Goal: Find specific page/section: Find specific page/section

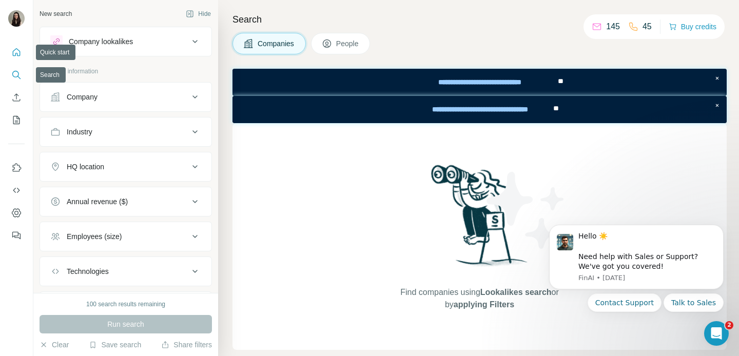
click at [17, 54] on icon "Quick start" at bounding box center [16, 52] width 10 height 10
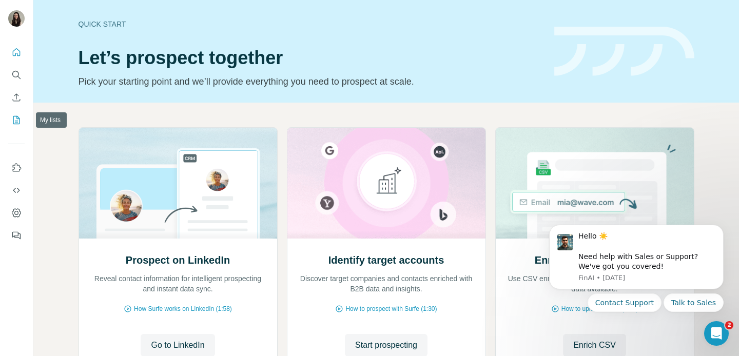
click at [15, 121] on icon "My lists" at bounding box center [17, 119] width 5 height 7
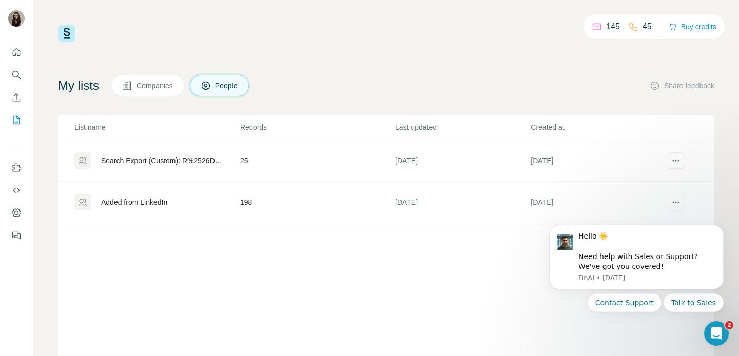
click at [173, 90] on span "Companies" at bounding box center [154, 86] width 37 height 10
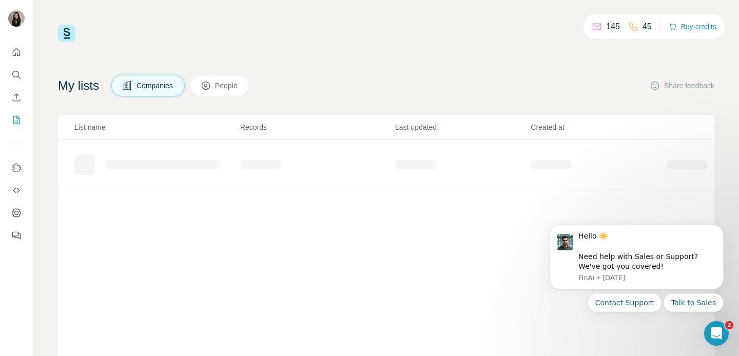
click at [239, 90] on span "People" at bounding box center [227, 86] width 24 height 10
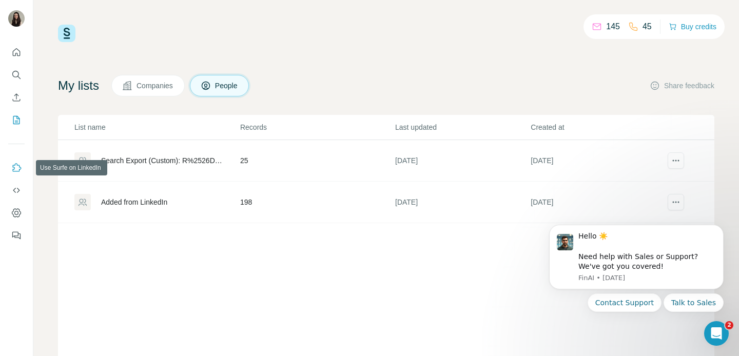
click at [14, 166] on icon "Use Surfe on LinkedIn" at bounding box center [16, 168] width 10 height 10
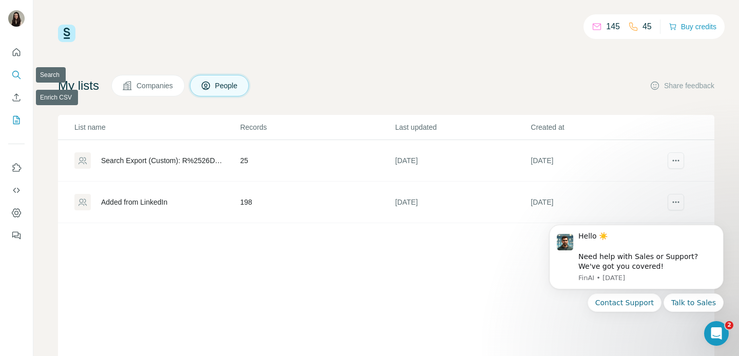
click at [17, 74] on icon "Search" at bounding box center [16, 75] width 10 height 10
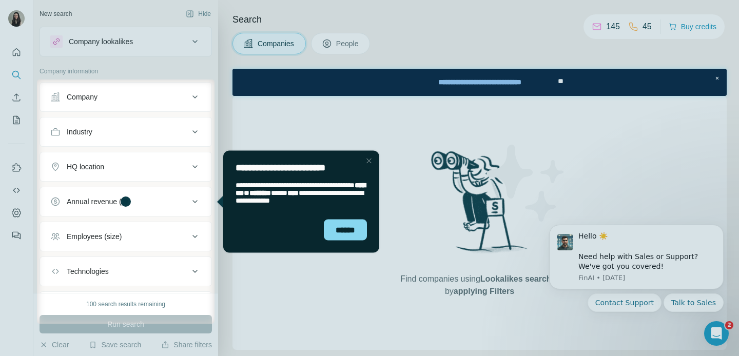
click at [368, 169] on div "**********" at bounding box center [301, 164] width 156 height 28
click at [368, 157] on div "Close Step" at bounding box center [369, 160] width 12 height 12
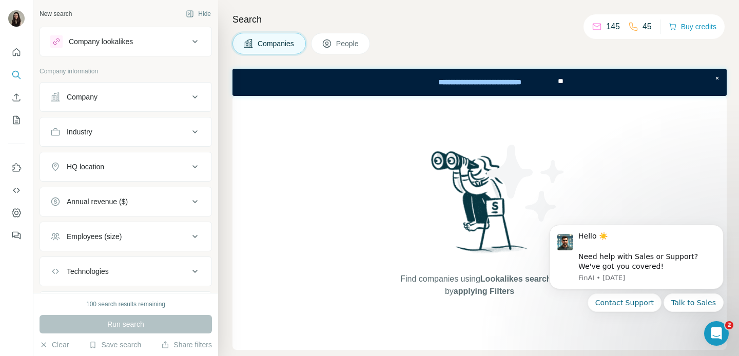
click at [369, 162] on div "Find companies using Lookalikes search or by applying Filters" at bounding box center [479, 223] width 494 height 254
click at [342, 225] on div "Find companies using Lookalikes search or by applying Filters" at bounding box center [479, 223] width 494 height 254
click at [18, 51] on icon "Quick start" at bounding box center [16, 52] width 10 height 10
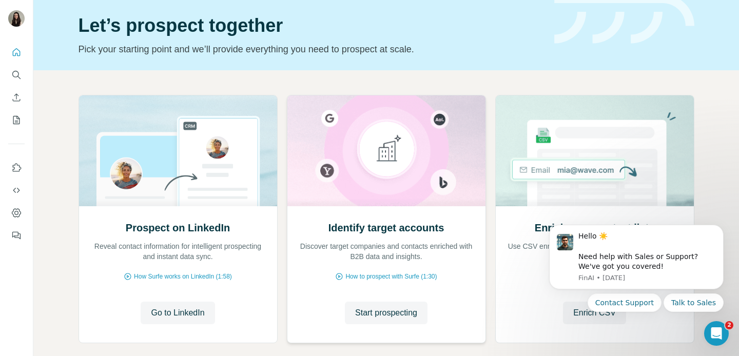
scroll to position [85, 0]
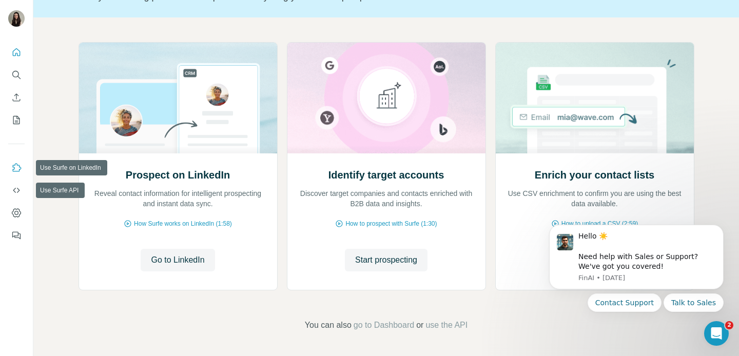
click at [16, 167] on icon "Use Surfe on LinkedIn" at bounding box center [16, 168] width 10 height 10
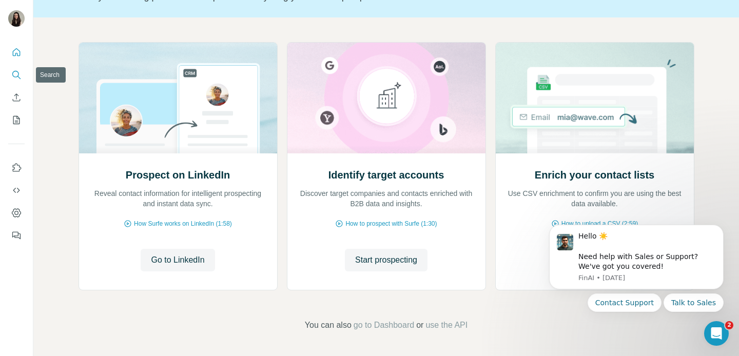
click at [18, 71] on icon "Search" at bounding box center [16, 75] width 10 height 10
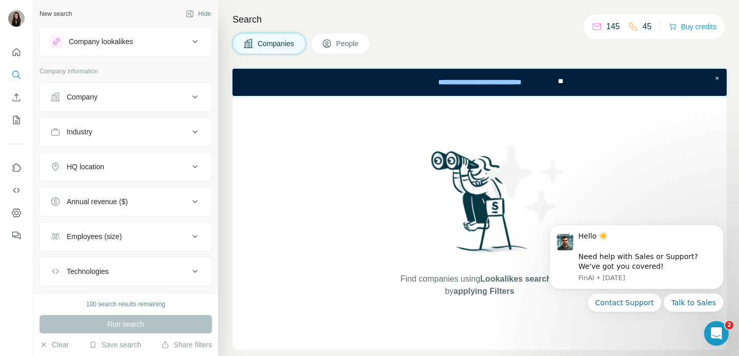
click at [341, 45] on span "People" at bounding box center [348, 43] width 24 height 10
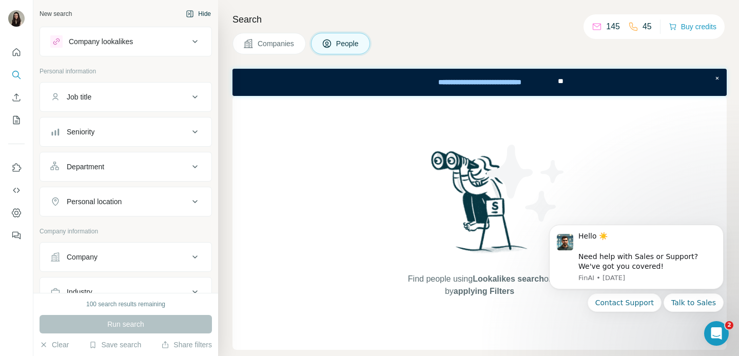
click at [200, 14] on button "Hide" at bounding box center [199, 13] width 40 height 15
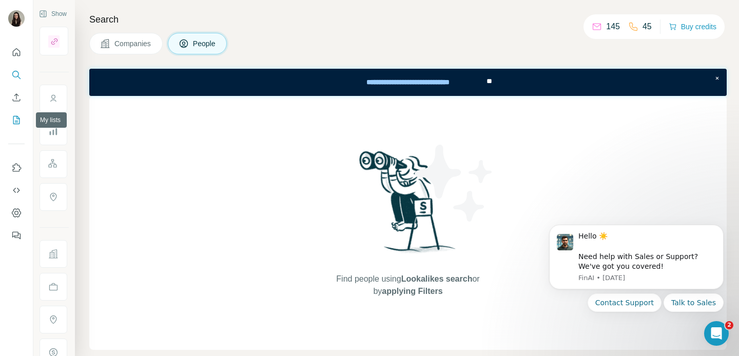
click at [17, 121] on icon "My lists" at bounding box center [16, 120] width 10 height 10
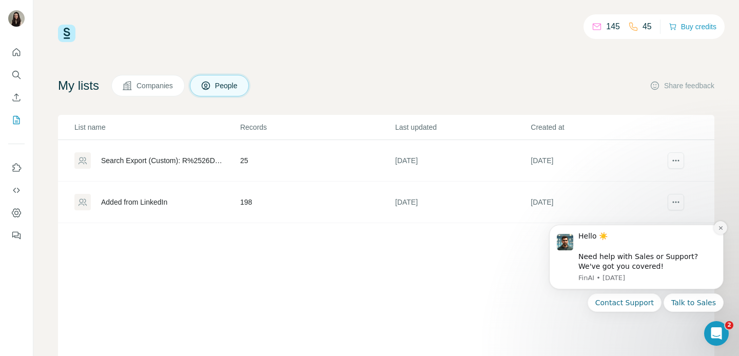
click at [719, 226] on icon "Dismiss notification" at bounding box center [721, 228] width 6 height 6
click at [722, 228] on icon "Dismiss notification" at bounding box center [721, 228] width 6 height 6
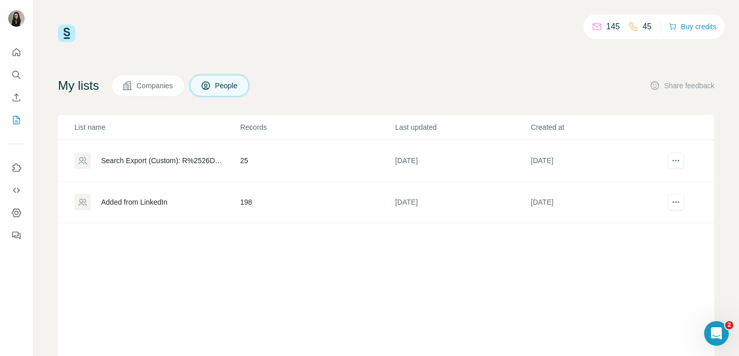
click at [167, 201] on div "Added from LinkedIn" at bounding box center [134, 202] width 66 height 10
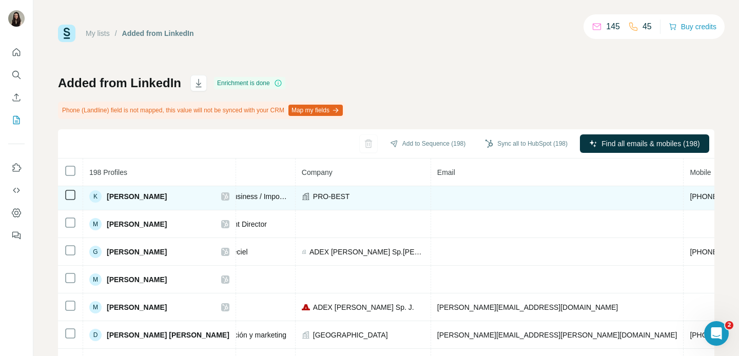
scroll to position [30, 197]
